Goal: Transaction & Acquisition: Obtain resource

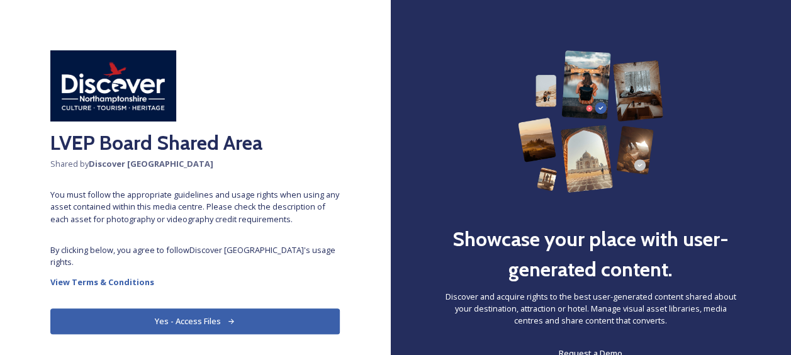
click at [201, 322] on button "Yes - Access Files" at bounding box center [194, 321] width 289 height 26
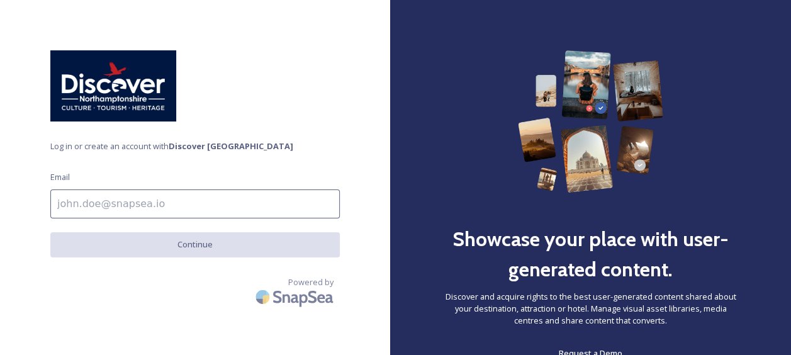
click at [161, 205] on input at bounding box center [194, 203] width 289 height 29
type input "[EMAIL_ADDRESS][DOMAIN_NAME]"
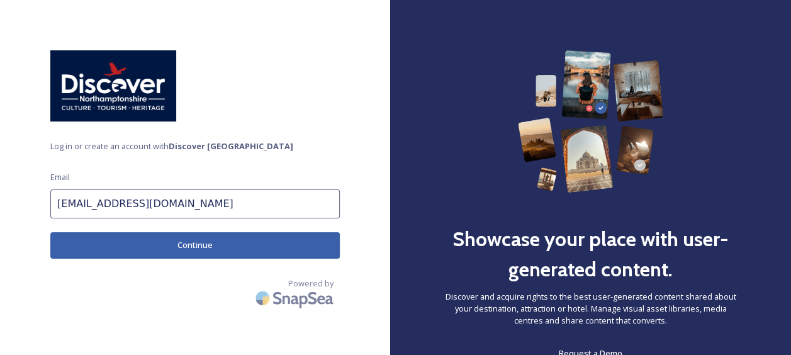
click at [165, 243] on button "Continue" at bounding box center [194, 245] width 289 height 26
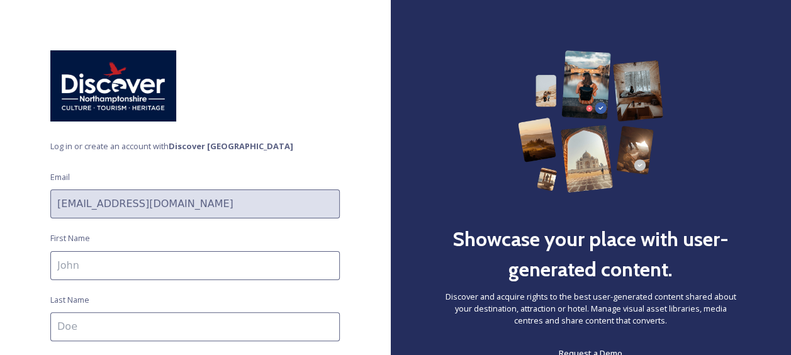
click at [136, 267] on input at bounding box center [194, 265] width 289 height 29
type input "[PERSON_NAME]"
type input "[GEOGRAPHIC_DATA]"
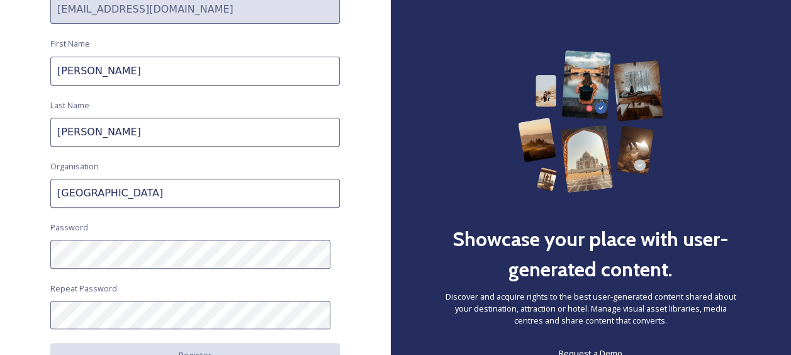
scroll to position [205, 0]
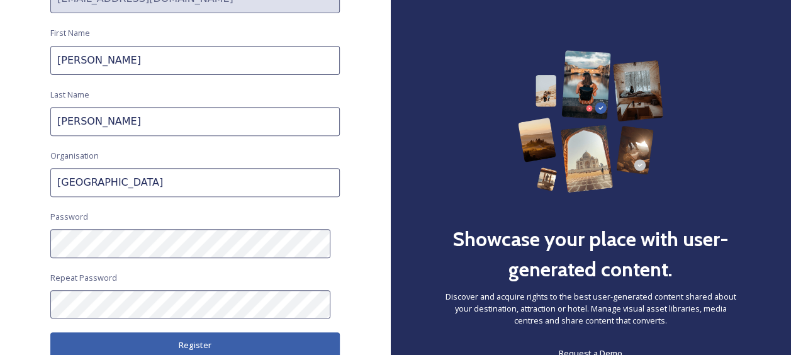
click at [184, 349] on button "Register" at bounding box center [194, 345] width 289 height 26
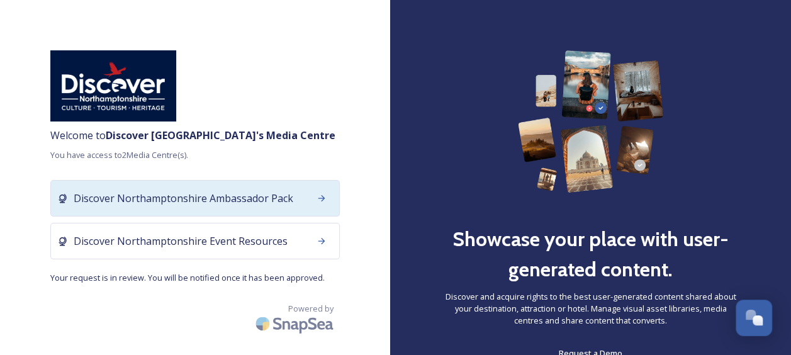
click at [317, 198] on icon at bounding box center [322, 198] width 10 height 10
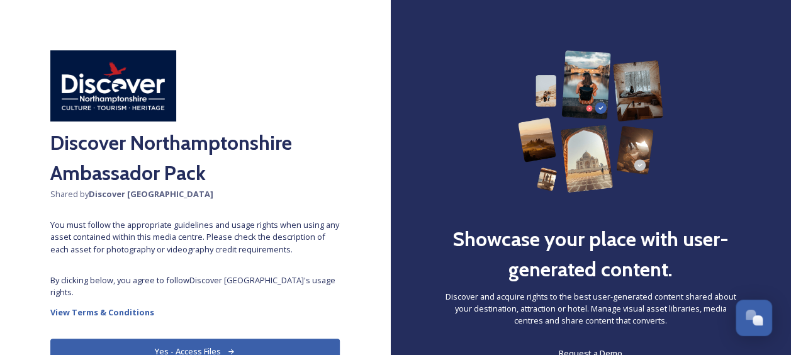
scroll to position [69, 0]
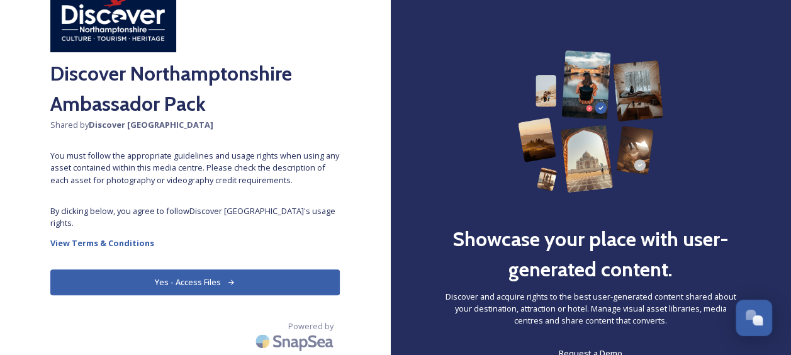
click at [194, 280] on button "Yes - Access Files" at bounding box center [194, 282] width 289 height 26
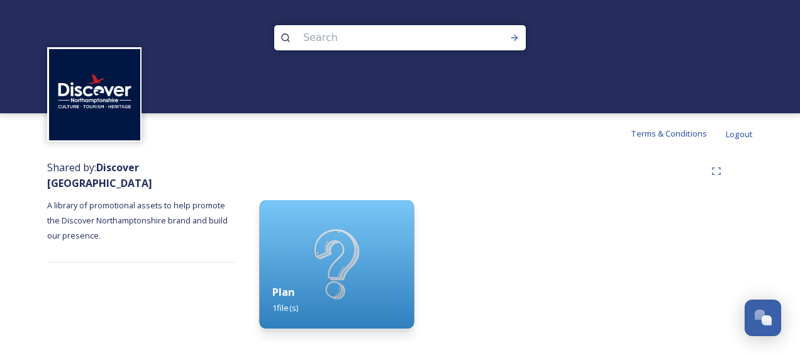
click at [298, 285] on div "Plan 1 file(s)" at bounding box center [337, 299] width 154 height 57
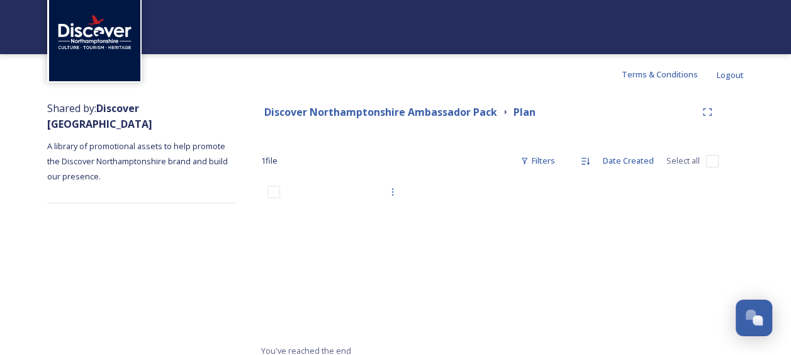
scroll to position [69, 0]
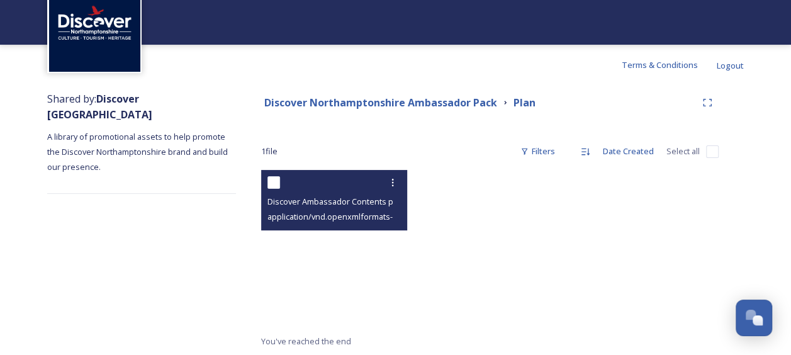
click at [391, 223] on div "application/vnd.openxmlformats-officedocument.wordprocessingml.document | 18 kB…" at bounding box center [335, 216] width 137 height 15
click at [341, 222] on span "application/vnd.openxmlformats-officedocument.wordprocessingml.document | 18 kB…" at bounding box center [437, 216] width 340 height 12
click at [290, 220] on span "application/vnd.openxmlformats-officedocument.wordprocessingml.document | 18 kB…" at bounding box center [437, 216] width 340 height 12
click at [274, 177] on input "checkbox" at bounding box center [273, 182] width 13 height 13
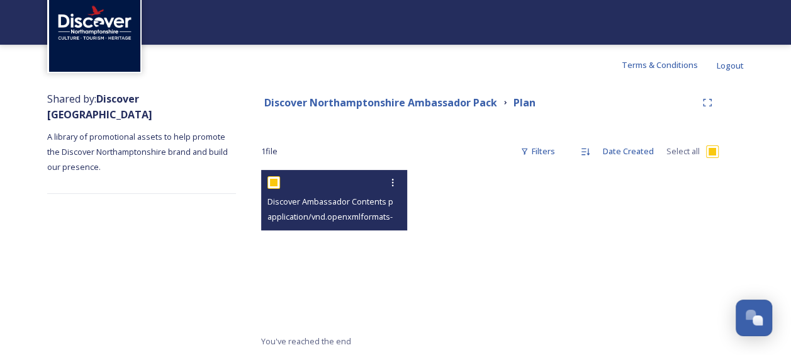
checkbox input "true"
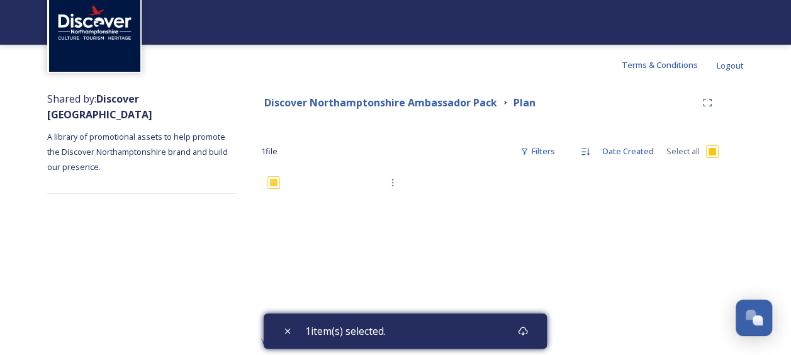
click at [453, 255] on div at bounding box center [490, 252] width 152 height 164
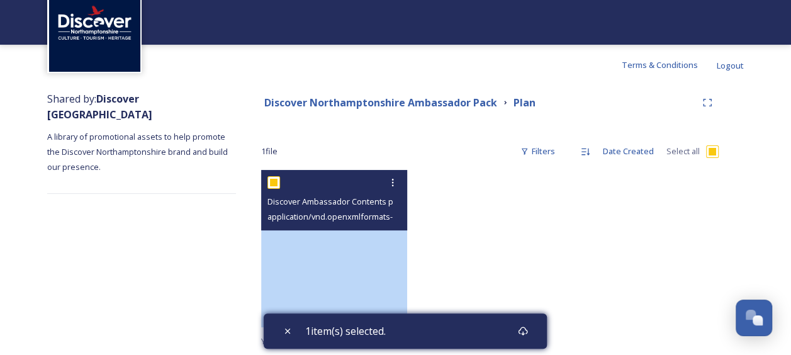
drag, startPoint x: 403, startPoint y: 191, endPoint x: 398, endPoint y: 232, distance: 41.1
click at [137, 85] on div "Shared by: Discover Northamptonshire A library of promotional assets to help pr…" at bounding box center [395, 220] width 791 height 270
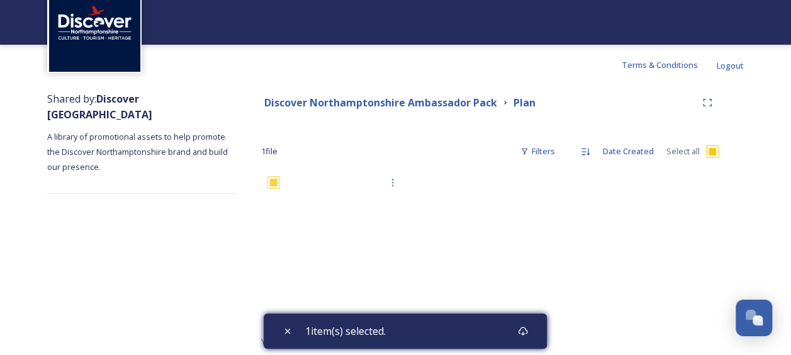
click at [481, 279] on div at bounding box center [490, 252] width 152 height 164
click at [287, 330] on icon at bounding box center [286, 330] width 5 height 5
checkbox input "false"
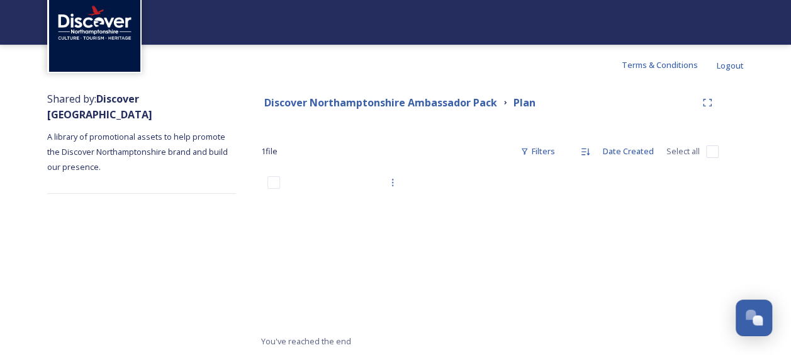
click at [713, 151] on input "checkbox" at bounding box center [712, 151] width 13 height 13
checkbox input "true"
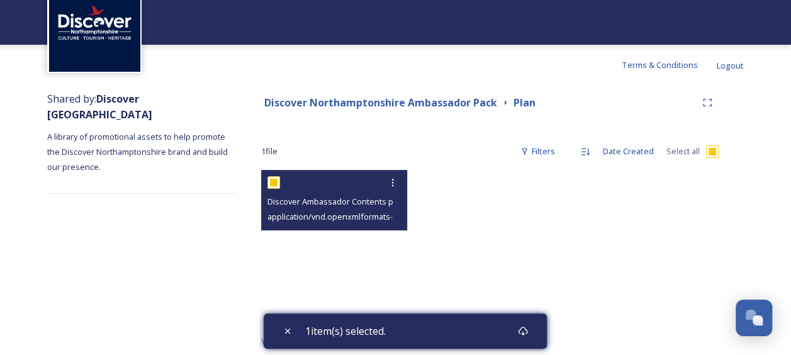
click at [274, 180] on input "checkbox" at bounding box center [273, 182] width 13 height 13
checkbox input "false"
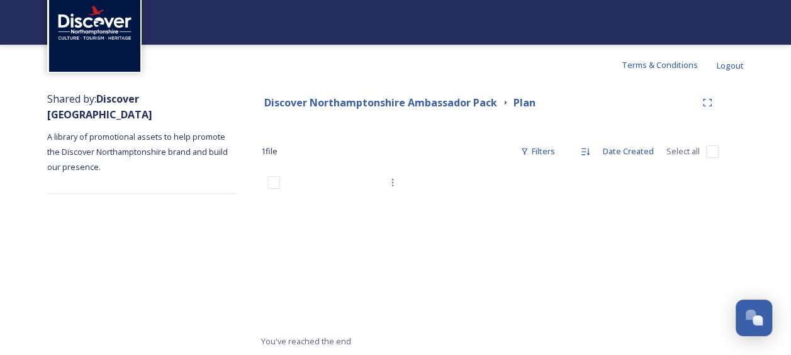
drag, startPoint x: 772, startPoint y: 0, endPoint x: 556, endPoint y: 212, distance: 302.6
click at [556, 212] on div at bounding box center [490, 252] width 152 height 164
